Goal: Task Accomplishment & Management: Manage account settings

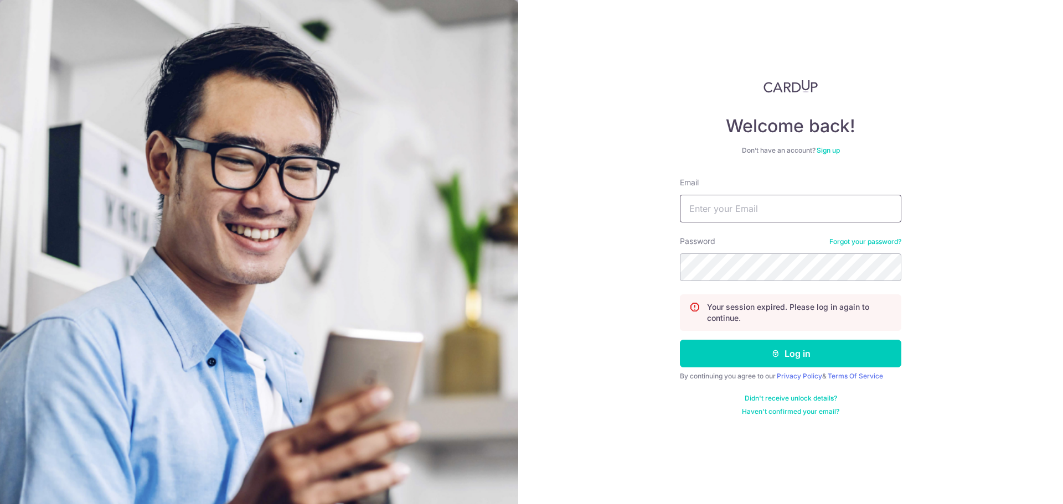
click at [738, 201] on input "Email" at bounding box center [790, 209] width 221 height 28
type input "[EMAIL_ADDRESS][DOMAIN_NAME]"
click at [472, 257] on section "Welcome back! Don’t have an account? Sign up Email [EMAIL_ADDRESS][DOMAIN_NAME]…" at bounding box center [531, 252] width 1063 height 504
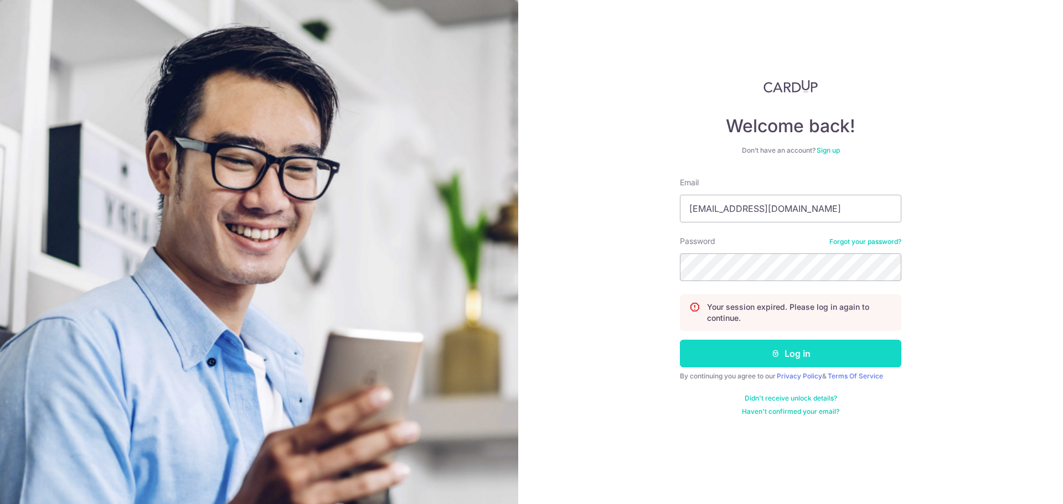
click at [850, 355] on button "Log in" at bounding box center [790, 354] width 221 height 28
